Goal: Navigation & Orientation: Find specific page/section

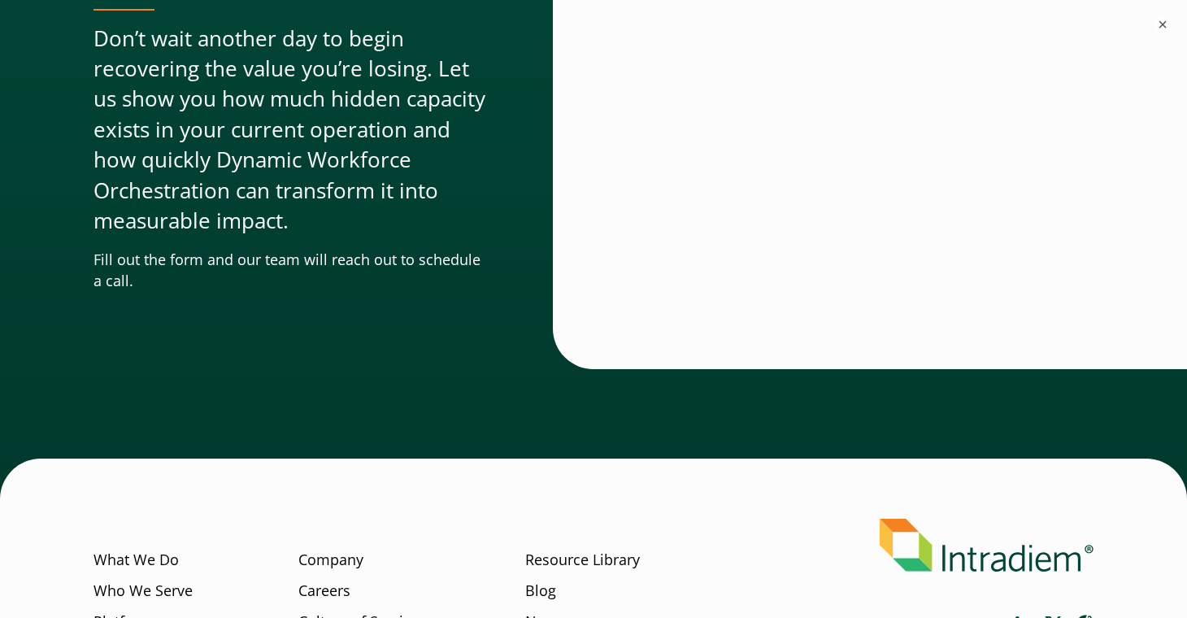
scroll to position [5109, 0]
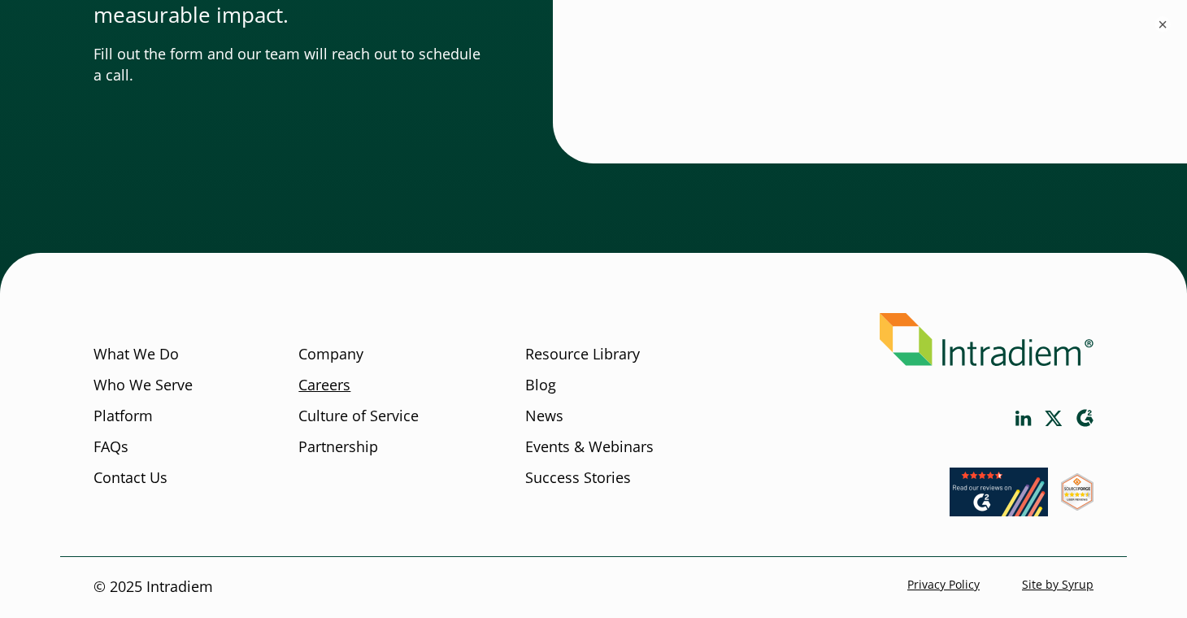
click at [340, 385] on link "Careers" at bounding box center [324, 385] width 52 height 21
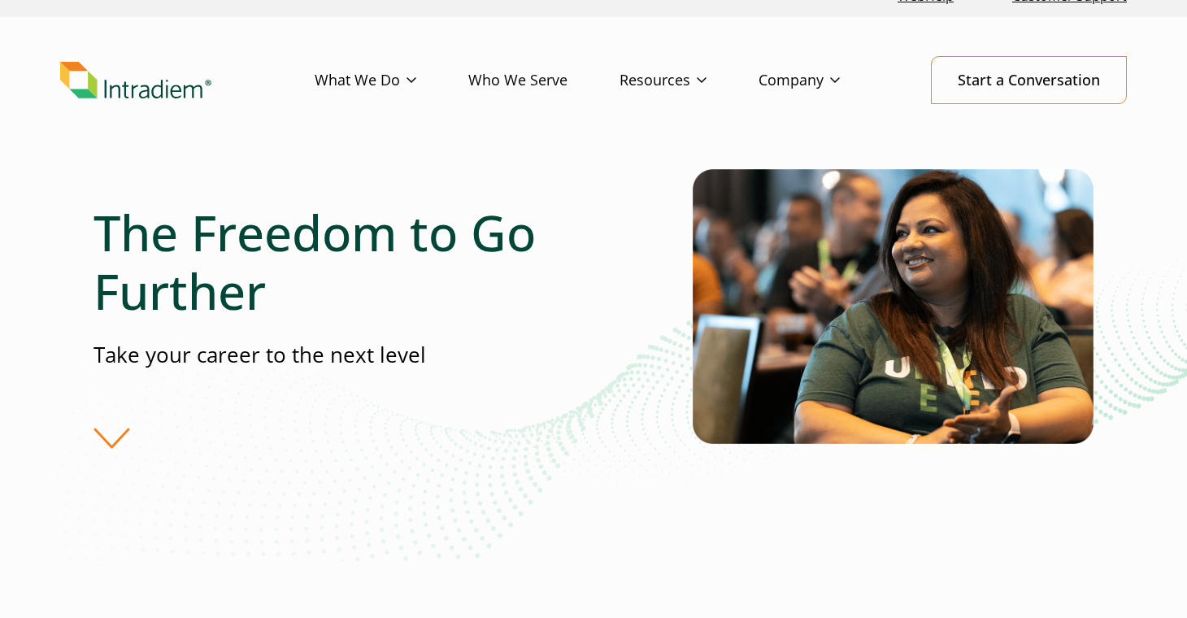
scroll to position [26, 0]
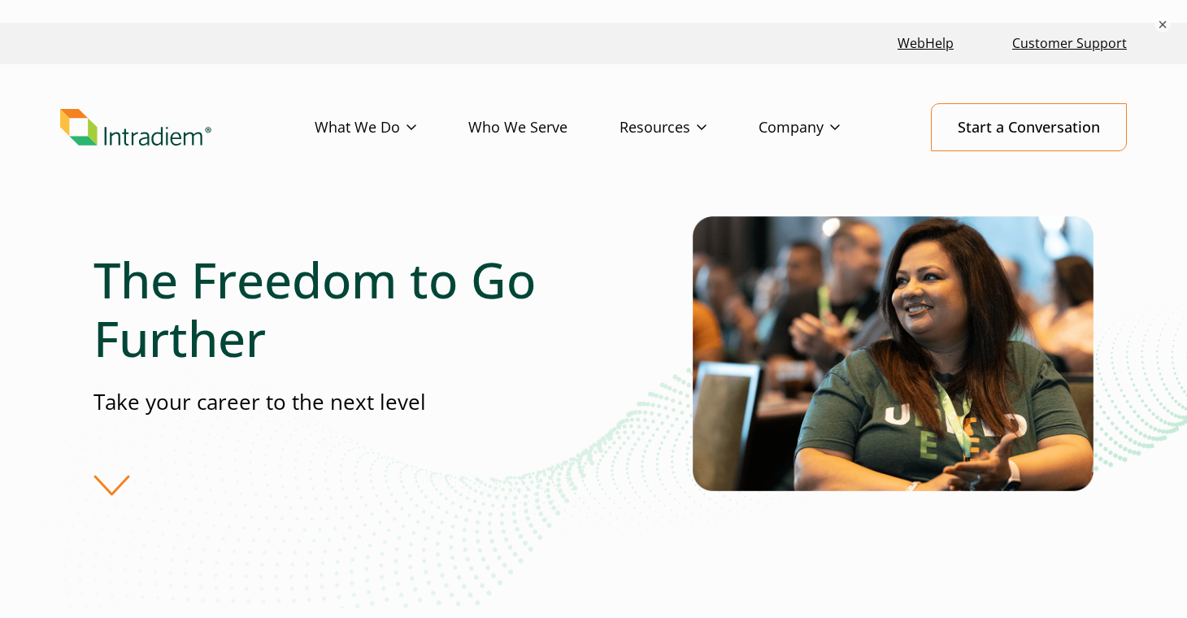
click at [198, 109] on img "Link to homepage of Intradiem" at bounding box center [135, 127] width 151 height 37
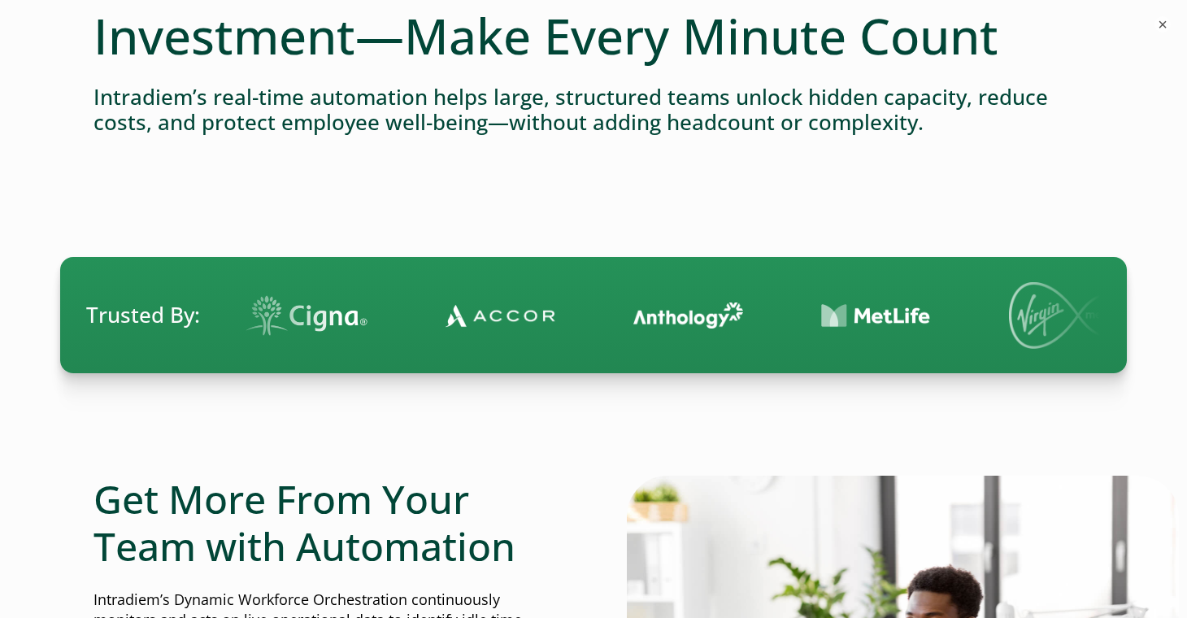
scroll to position [208, 0]
